Goal: Information Seeking & Learning: Understand process/instructions

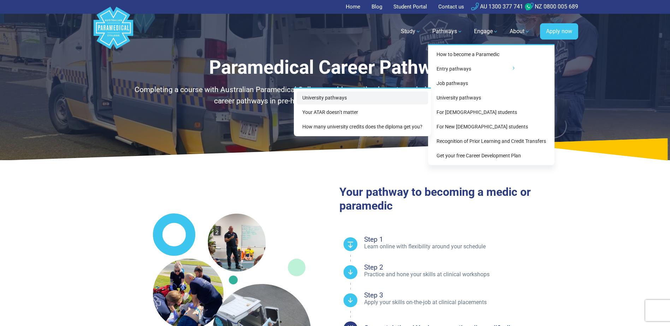
click at [328, 99] on link "University pathways" at bounding box center [362, 97] width 131 height 13
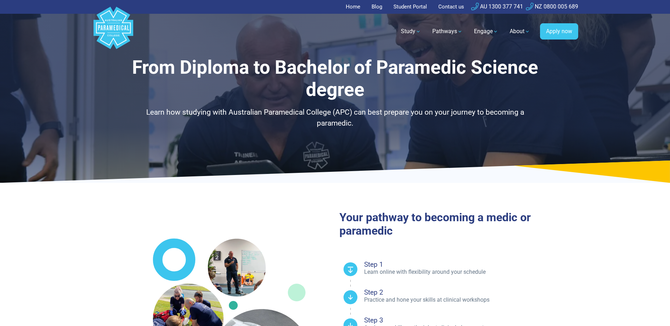
select select "**********"
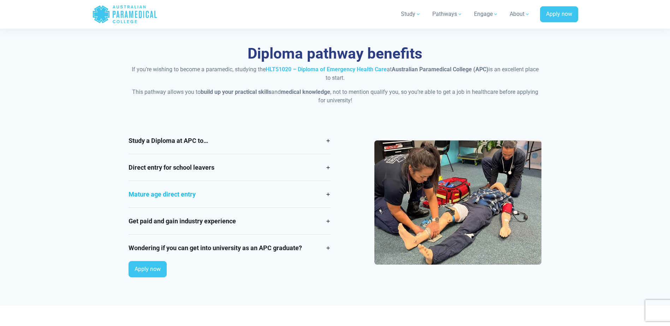
scroll to position [565, 0]
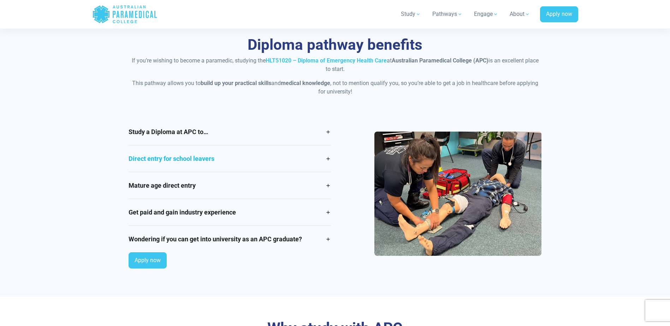
click at [328, 158] on link "Direct entry for school leavers" at bounding box center [230, 159] width 202 height 26
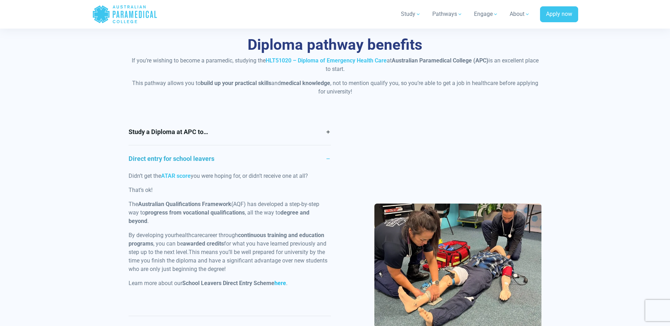
click at [280, 282] on link "here" at bounding box center [280, 283] width 12 height 7
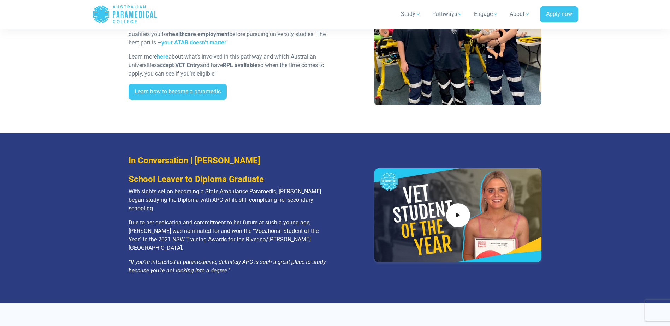
scroll to position [1342, 0]
